Goal: Task Accomplishment & Management: Use online tool/utility

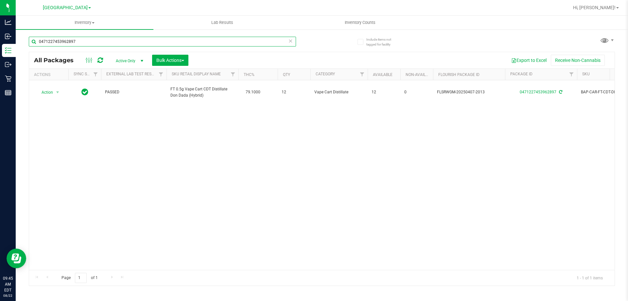
click at [105, 45] on input "0471227453962897" at bounding box center [162, 42] width 267 height 10
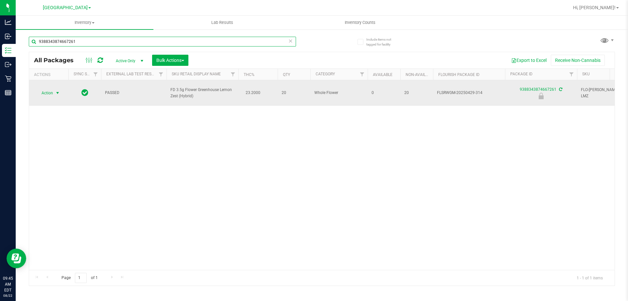
type input "9388343874667261"
click at [54, 92] on span "select" at bounding box center [58, 92] width 8 height 9
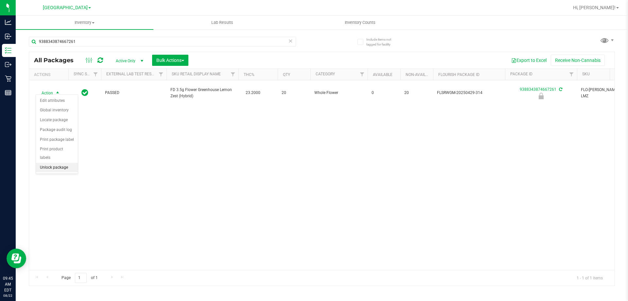
click at [62, 163] on li "Unlock package" at bounding box center [57, 168] width 42 height 10
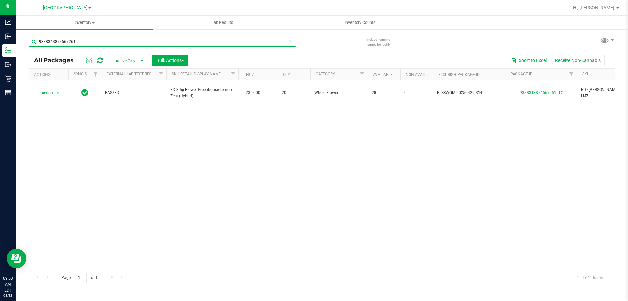
click at [98, 41] on input "9388343874667261" at bounding box center [162, 42] width 267 height 10
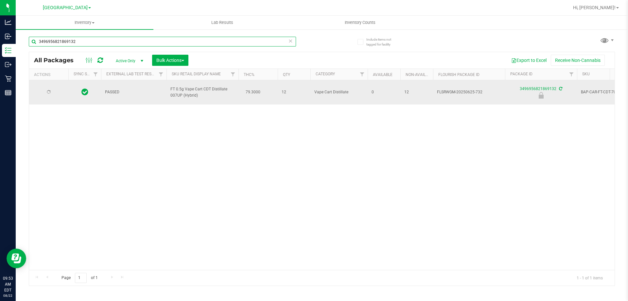
type input "3496956821869132"
click at [45, 87] on td "Action Action Edit attributes Global inventory Locate package Package audit log…" at bounding box center [48, 92] width 39 height 24
click at [43, 93] on span "Action" at bounding box center [45, 92] width 18 height 9
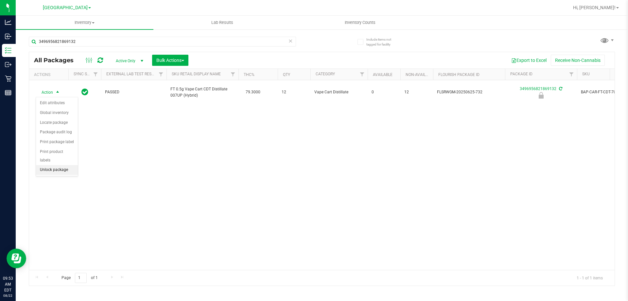
click at [57, 165] on li "Unlock package" at bounding box center [57, 170] width 42 height 10
